Goal: Task Accomplishment & Management: Use online tool/utility

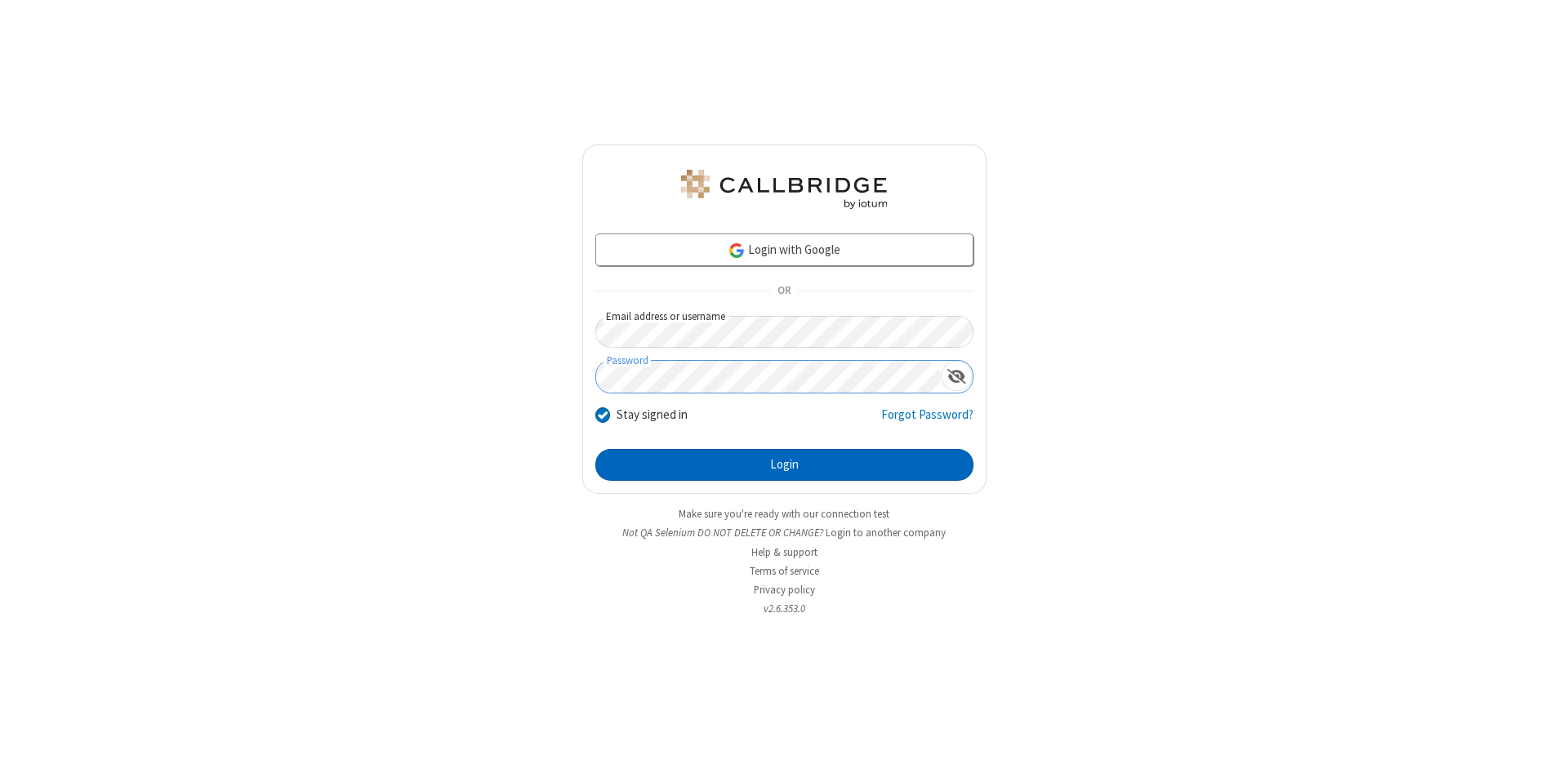
click at [784, 465] on button "Login" at bounding box center [784, 465] width 378 height 33
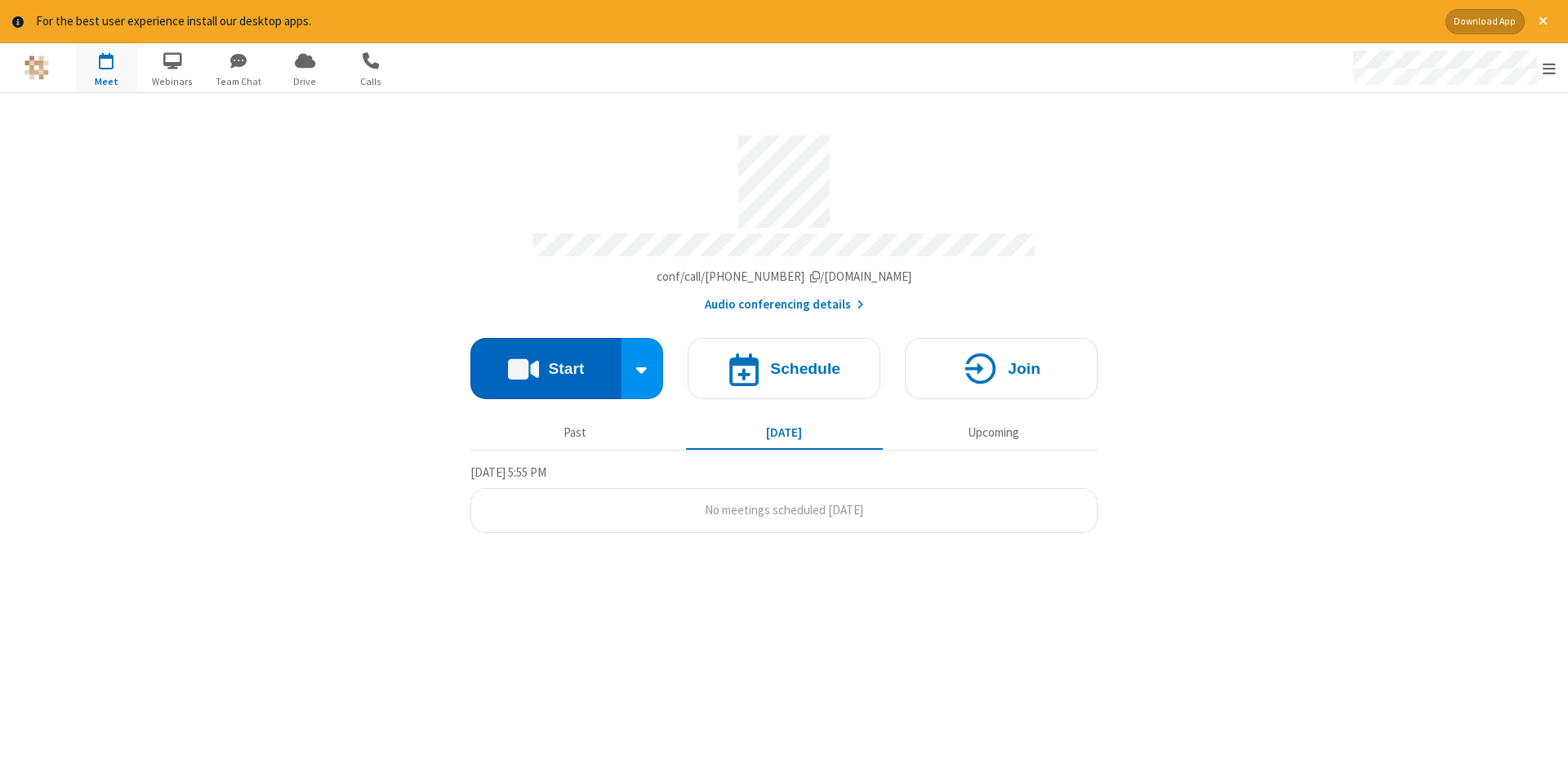
click at [546, 362] on button "Start" at bounding box center [546, 368] width 151 height 61
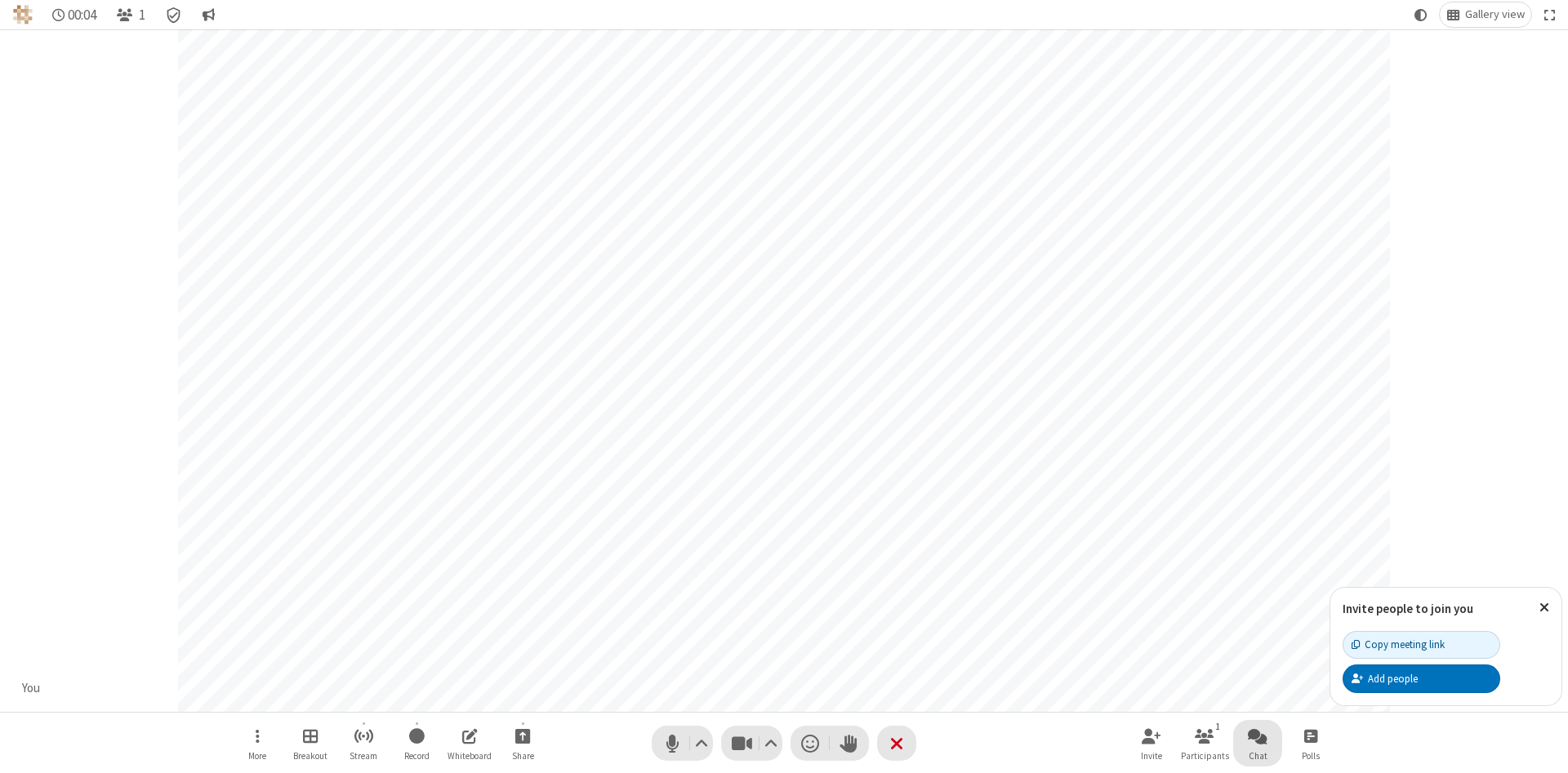
click at [1258, 735] on span "Open chat" at bounding box center [1258, 735] width 20 height 20
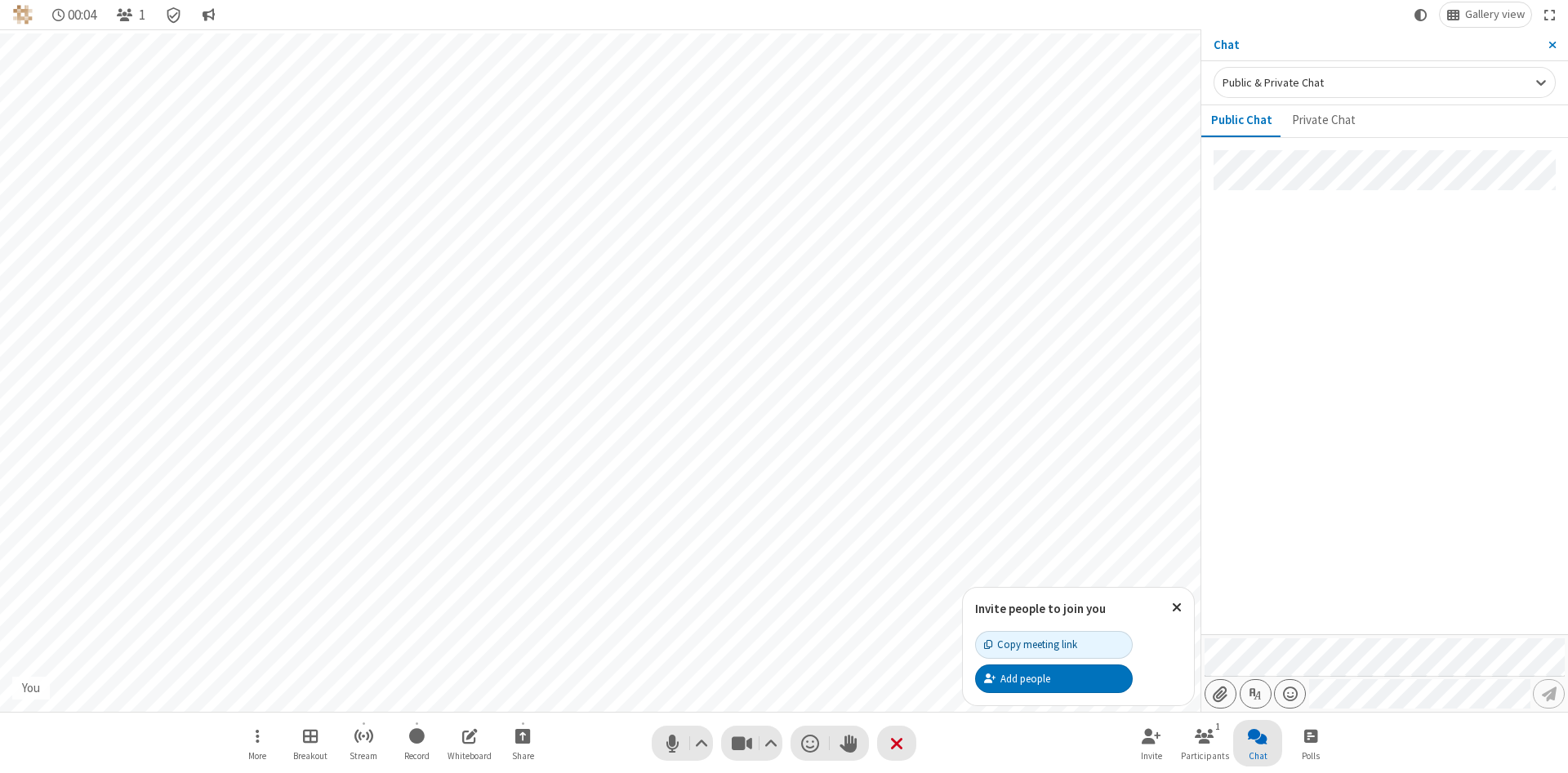
type input "C:\fakepath\doc_test.docx"
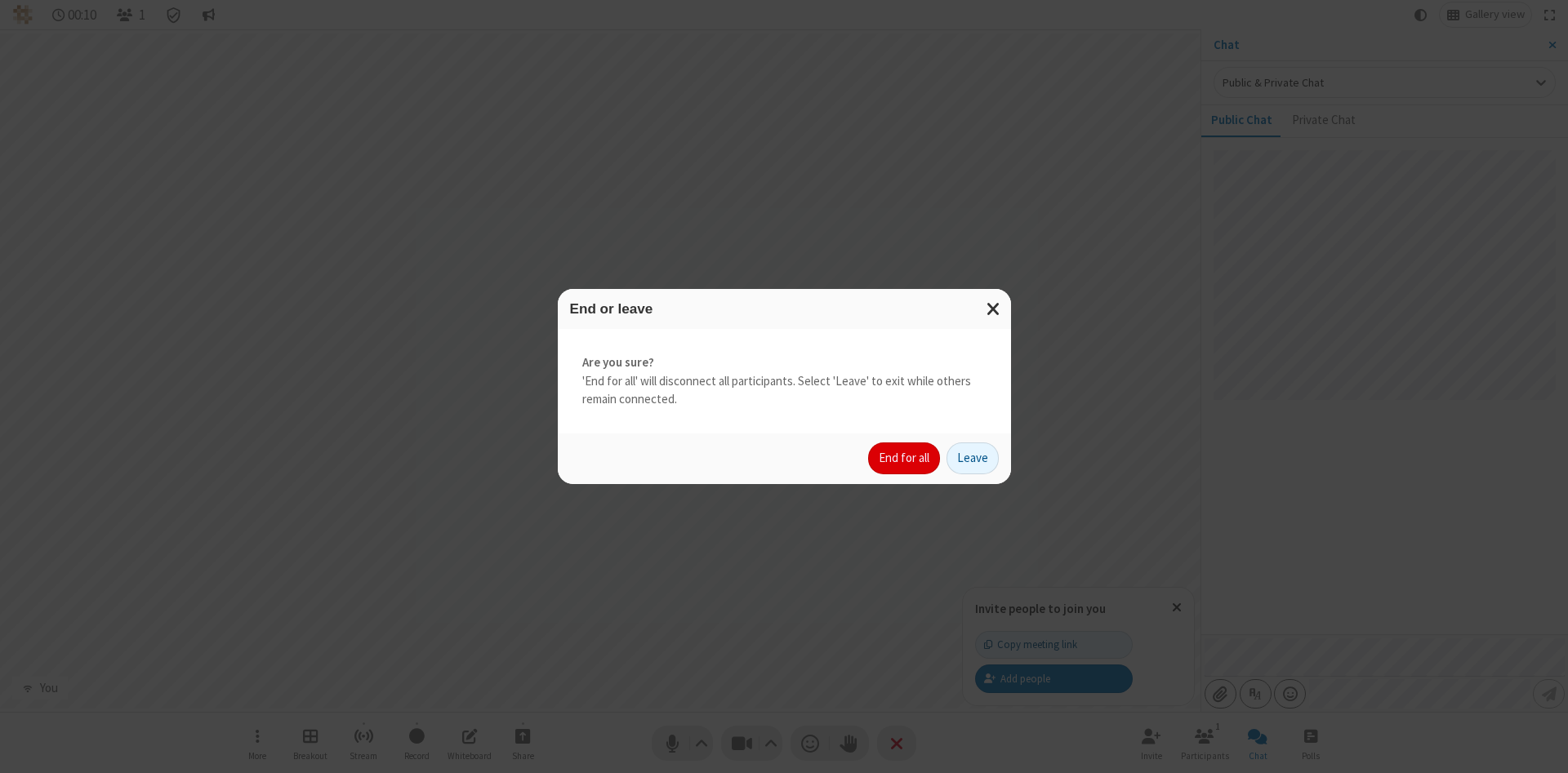
click at [905, 458] on button "End for all" at bounding box center [904, 459] width 72 height 33
